Goal: Transaction & Acquisition: Purchase product/service

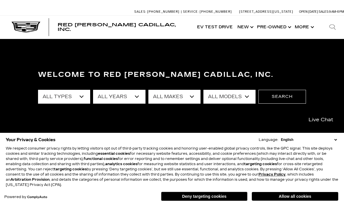
click at [204, 193] on button "Deny targeting cookies" at bounding box center [204, 195] width 86 height 9
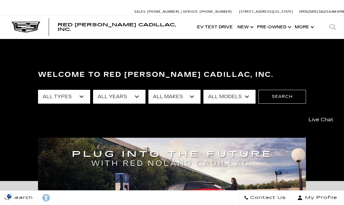
click at [213, 196] on div "Search Contact Us My Profile" at bounding box center [172, 197] width 344 height 15
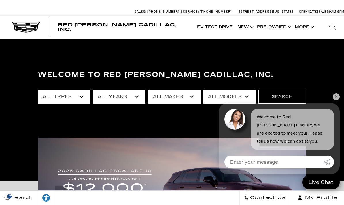
click at [289, 26] on link "Show Pre-Owned" at bounding box center [274, 27] width 38 height 23
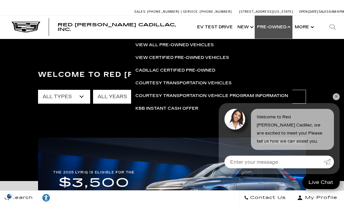
click at [209, 46] on link "View All Pre-Owned Vehicles" at bounding box center [211, 45] width 161 height 13
click at [335, 95] on link "✕" at bounding box center [336, 96] width 7 height 7
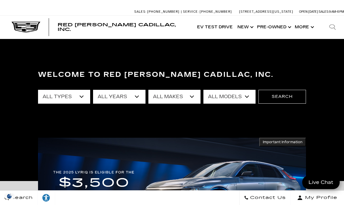
click at [336, 97] on div "Welcome to Red [PERSON_NAME] Cadillac, Inc. All Types New Used Certified Used D…" at bounding box center [172, 110] width 344 height 86
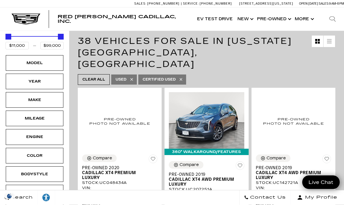
scroll to position [64, 0]
click at [30, 64] on div "Model" at bounding box center [34, 63] width 29 height 6
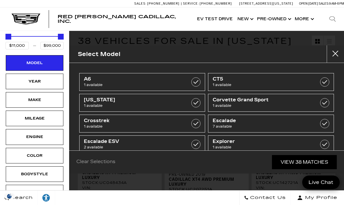
click at [297, 124] on span "7 available" at bounding box center [262, 126] width 99 height 6
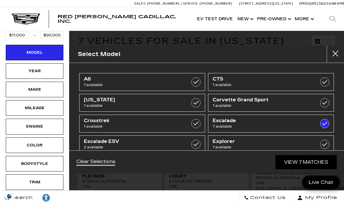
type input "$50,000"
checkbox input "true"
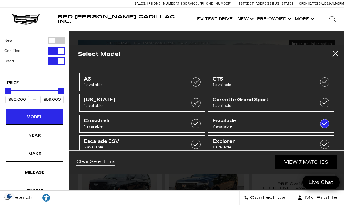
click at [296, 169] on link "View 7 Matches" at bounding box center [306, 162] width 61 height 14
